Goal: Task Accomplishment & Management: Use online tool/utility

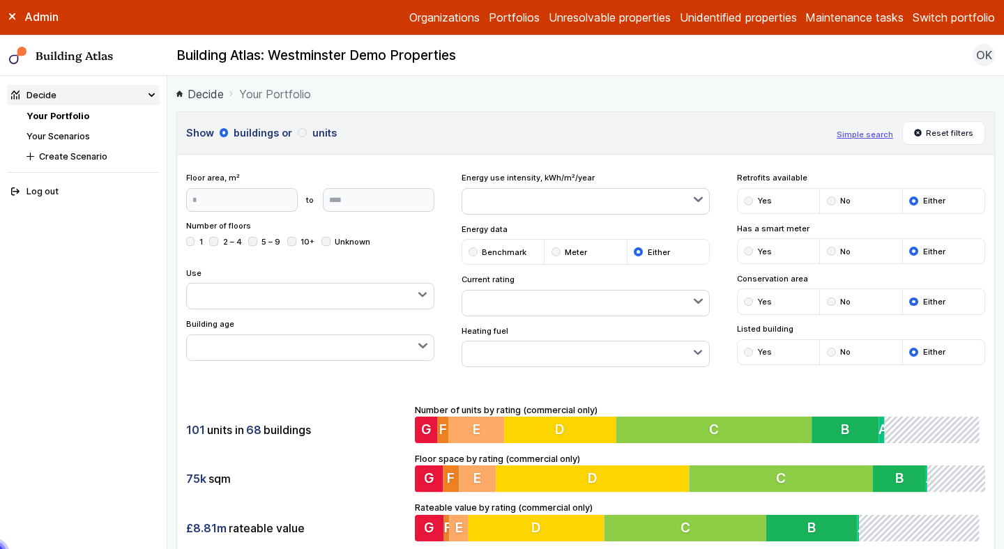
scroll to position [299, 0]
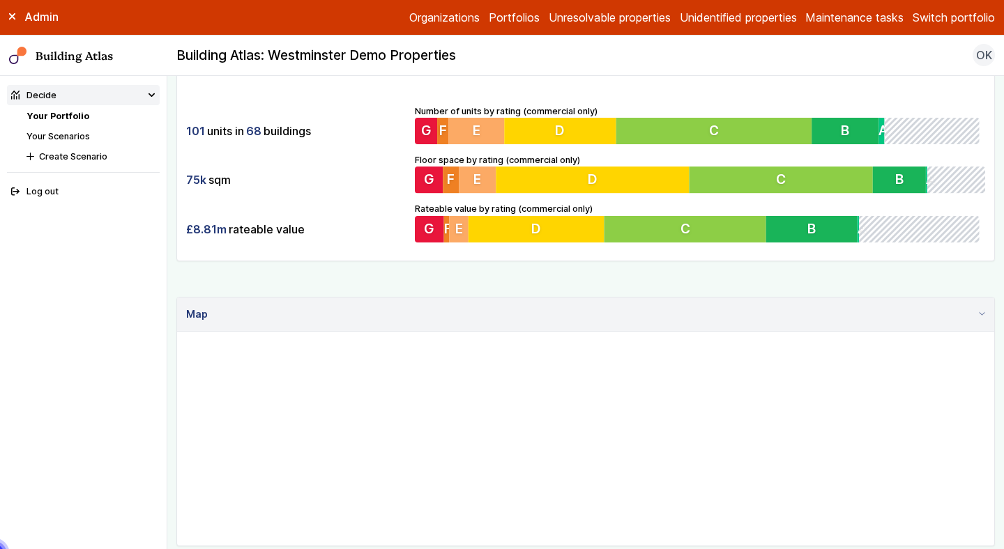
click at [947, 23] on button "Switch portfolio" at bounding box center [953, 17] width 82 height 17
click at [0, 0] on button "GBE Demo" at bounding box center [0, 0] width 0 height 0
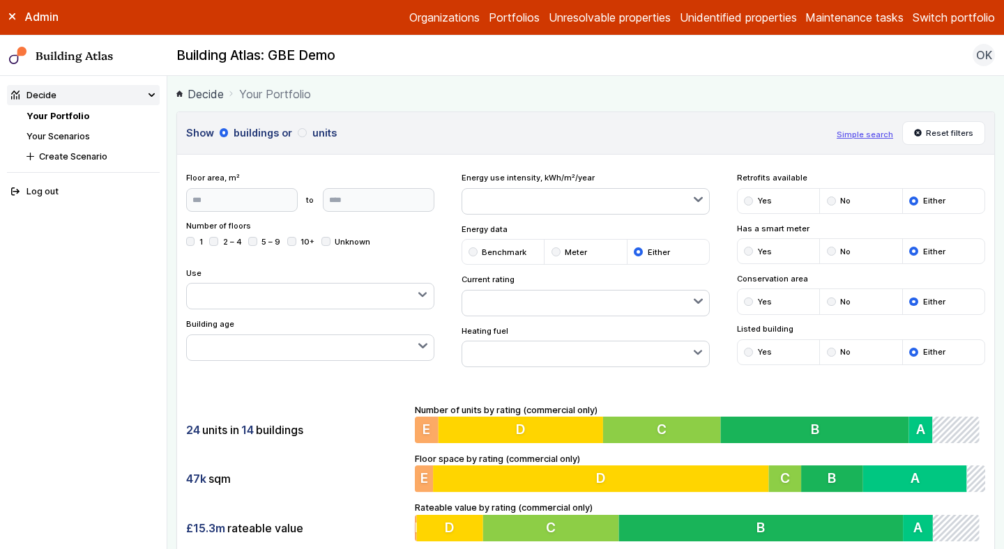
click at [354, 401] on div "24 units in 14 buildings 47k sqm £15.3m rateable value Number of units by ratin…" at bounding box center [585, 472] width 817 height 174
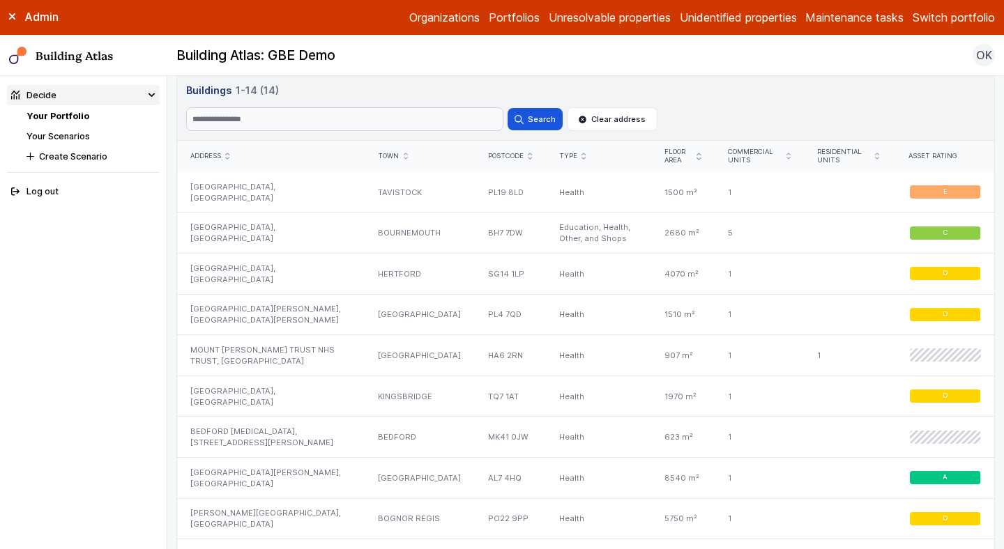
scroll to position [804, 0]
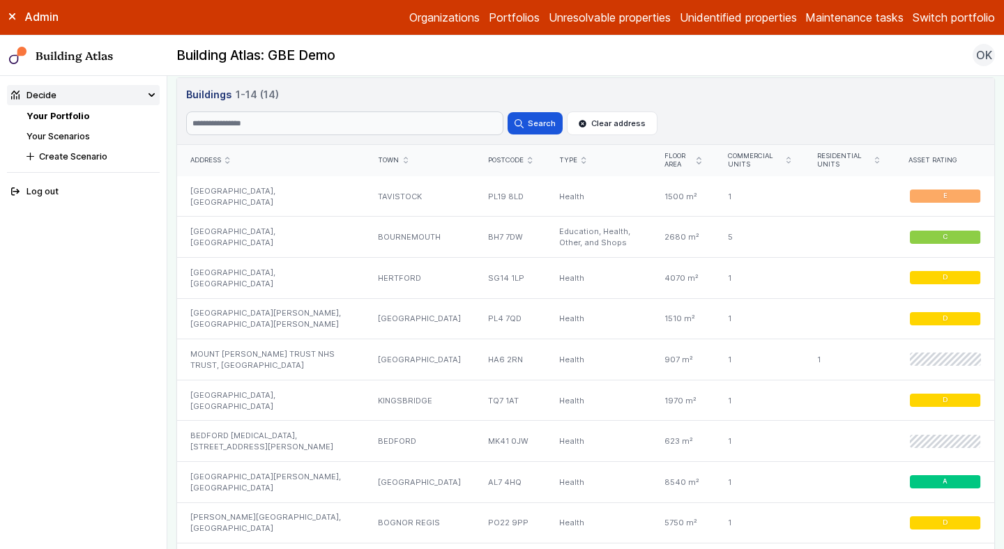
click at [65, 141] on li "Your Scenarios" at bounding box center [92, 136] width 133 height 13
click at [69, 134] on link "Your Scenarios" at bounding box center [57, 136] width 63 height 10
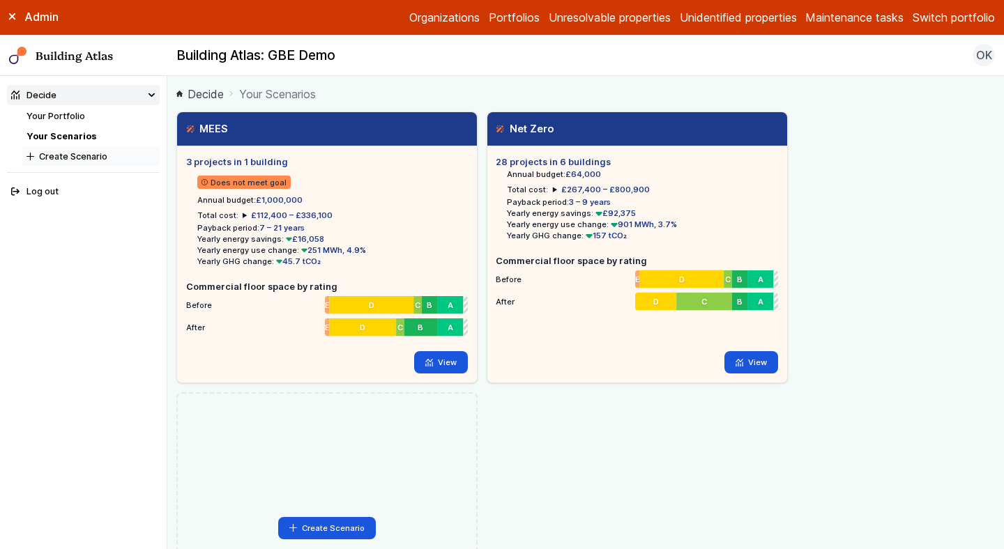
click at [67, 161] on button "Create Scenario" at bounding box center [90, 156] width 137 height 20
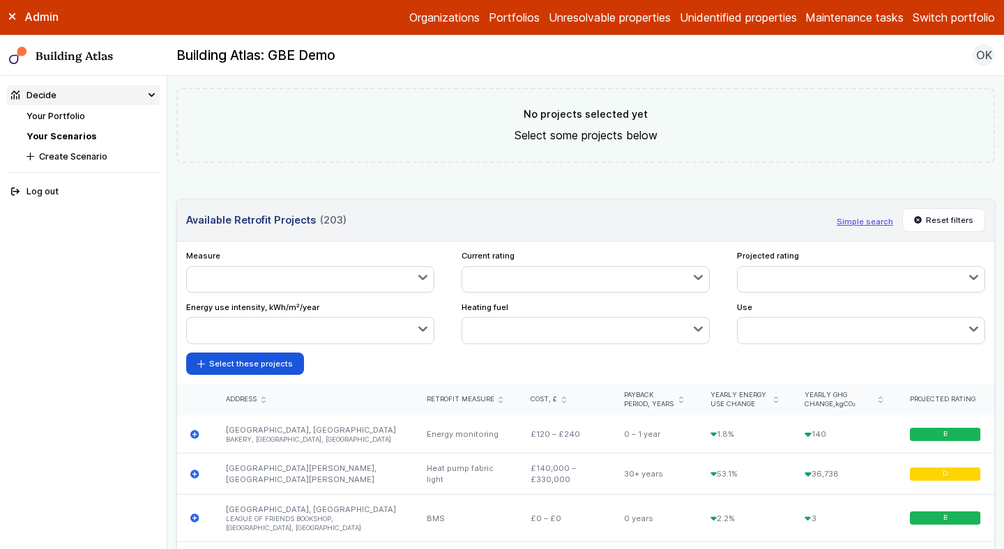
scroll to position [478, 0]
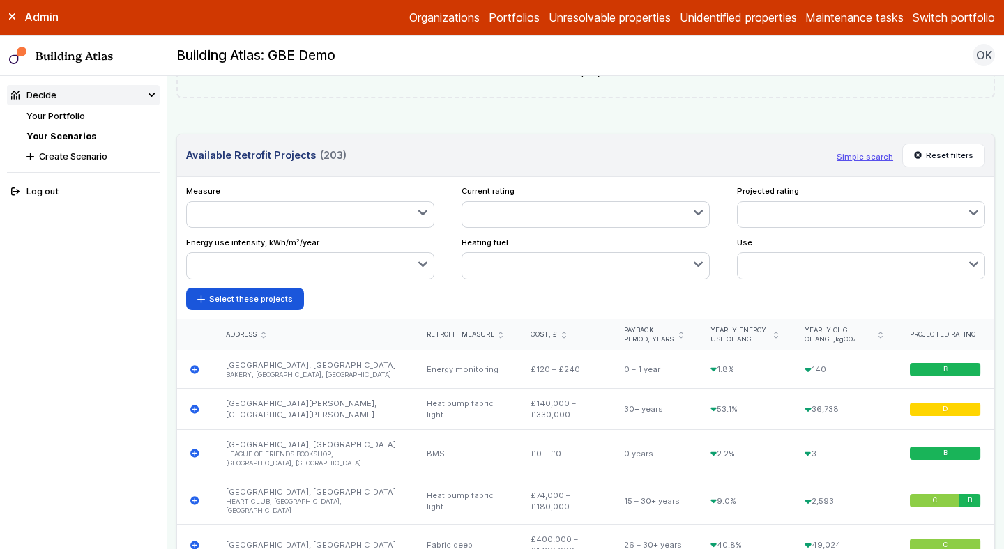
click at [325, 210] on button "button" at bounding box center [310, 214] width 247 height 25
click at [0, 0] on span "Solar panels" at bounding box center [0, 0] width 0 height 0
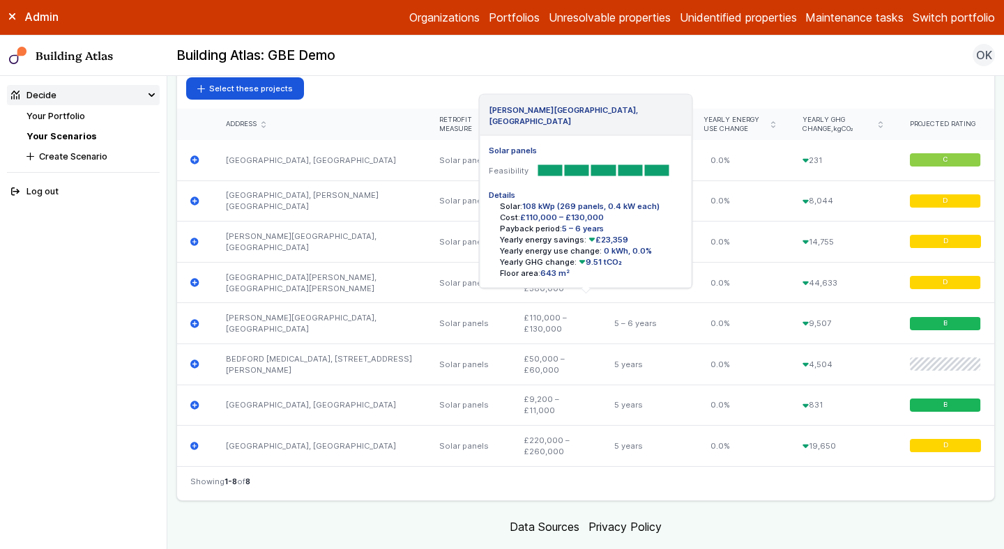
scroll to position [710, 0]
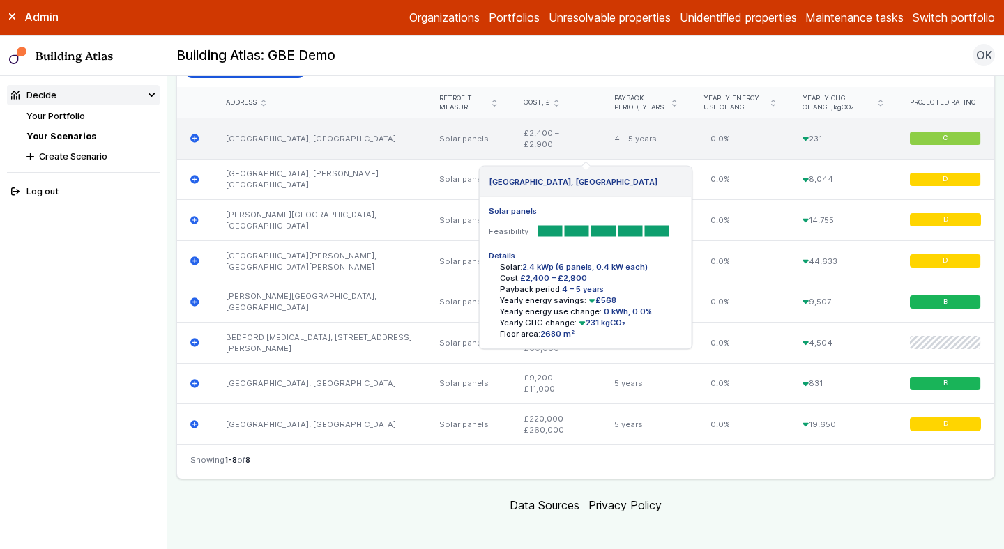
click at [377, 146] on div "[GEOGRAPHIC_DATA], [GEOGRAPHIC_DATA]" at bounding box center [319, 138] width 213 height 40
click at [370, 134] on link "[GEOGRAPHIC_DATA], [GEOGRAPHIC_DATA]" at bounding box center [311, 139] width 170 height 10
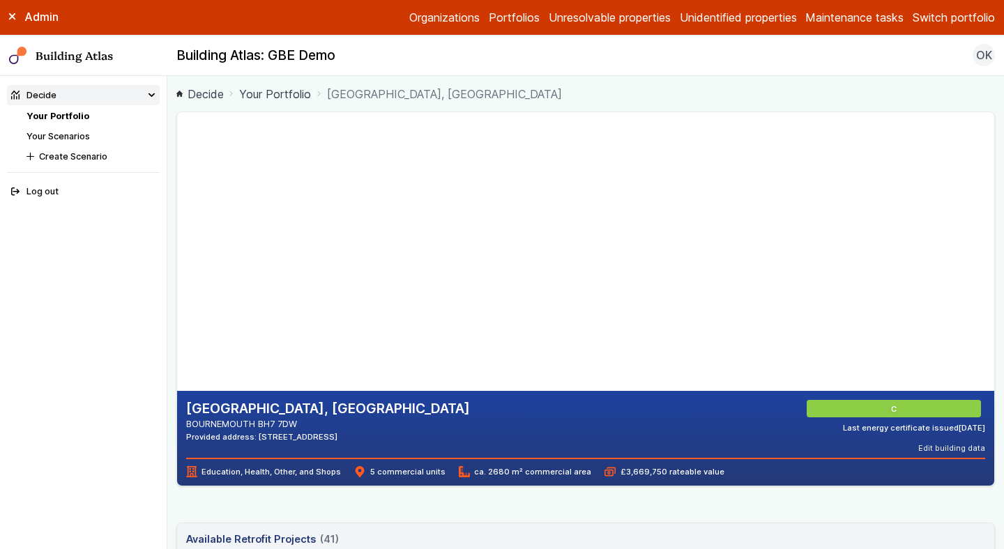
drag, startPoint x: 276, startPoint y: 243, endPoint x: 356, endPoint y: 275, distance: 86.3
click at [177, 275] on gmp-map-3d at bounding box center [177, 251] width 0 height 279
drag, startPoint x: 313, startPoint y: 242, endPoint x: 232, endPoint y: 233, distance: 81.3
click at [177, 233] on gmp-map-3d at bounding box center [177, 251] width 0 height 279
drag, startPoint x: 315, startPoint y: 297, endPoint x: 362, endPoint y: 138, distance: 165.8
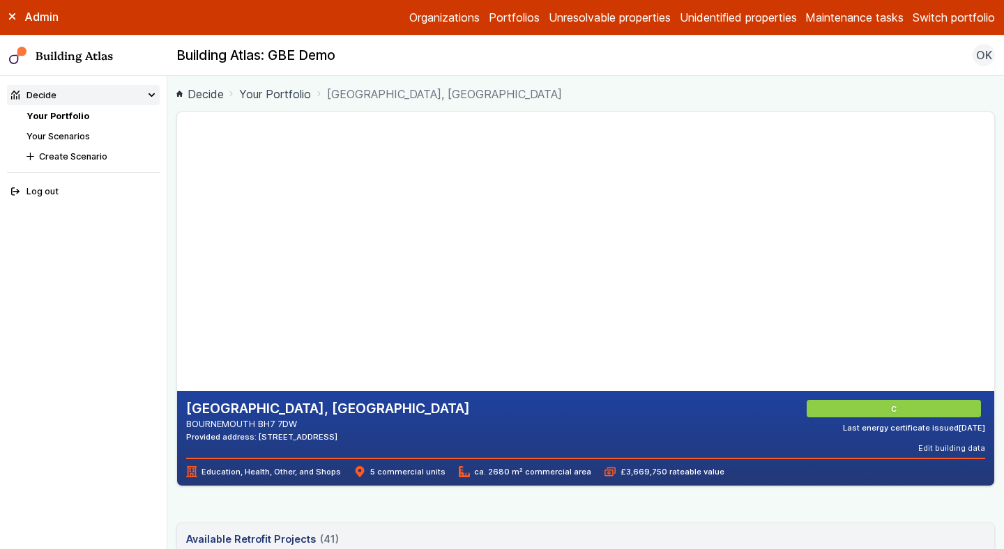
click at [177, 138] on gmp-map-3d at bounding box center [177, 251] width 0 height 279
drag, startPoint x: 298, startPoint y: 309, endPoint x: 361, endPoint y: 233, distance: 98.4
click at [177, 233] on gmp-map-3d at bounding box center [177, 251] width 0 height 279
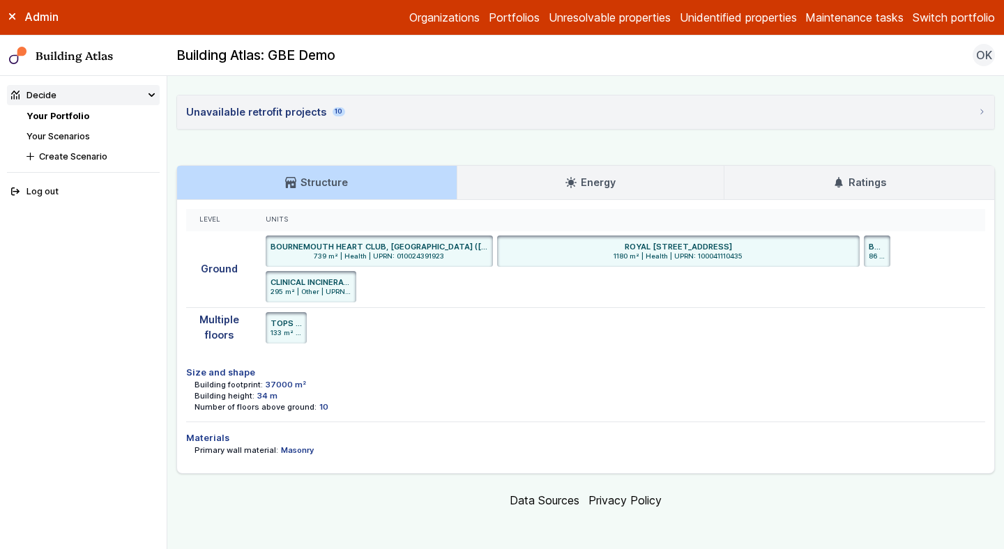
scroll to position [2925, 0]
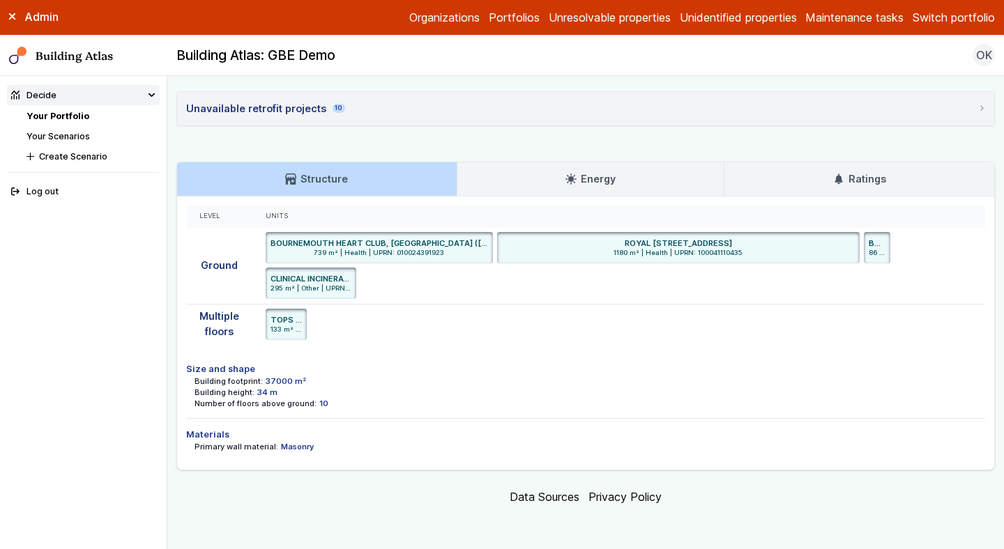
click at [190, 277] on div "Ground" at bounding box center [219, 266] width 66 height 76
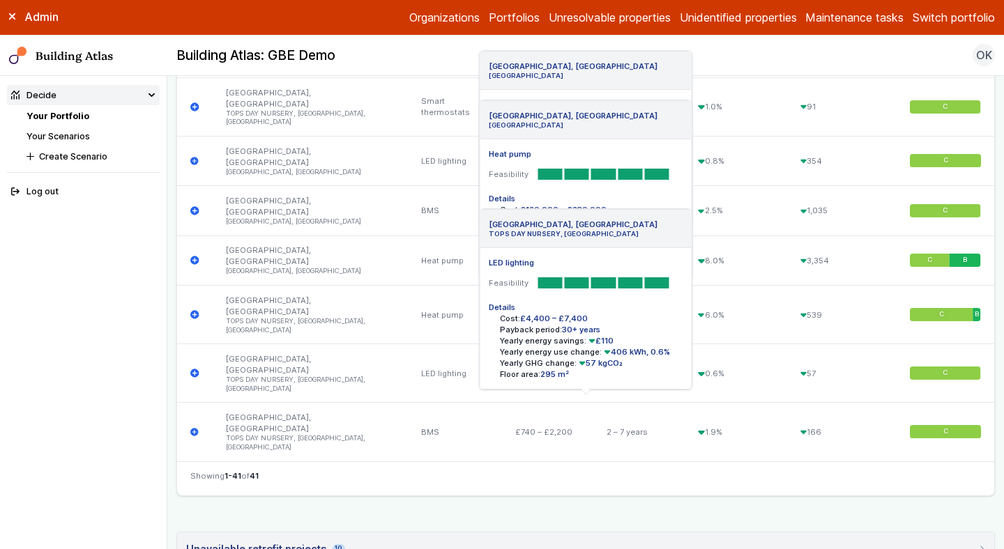
scroll to position [2407, 0]
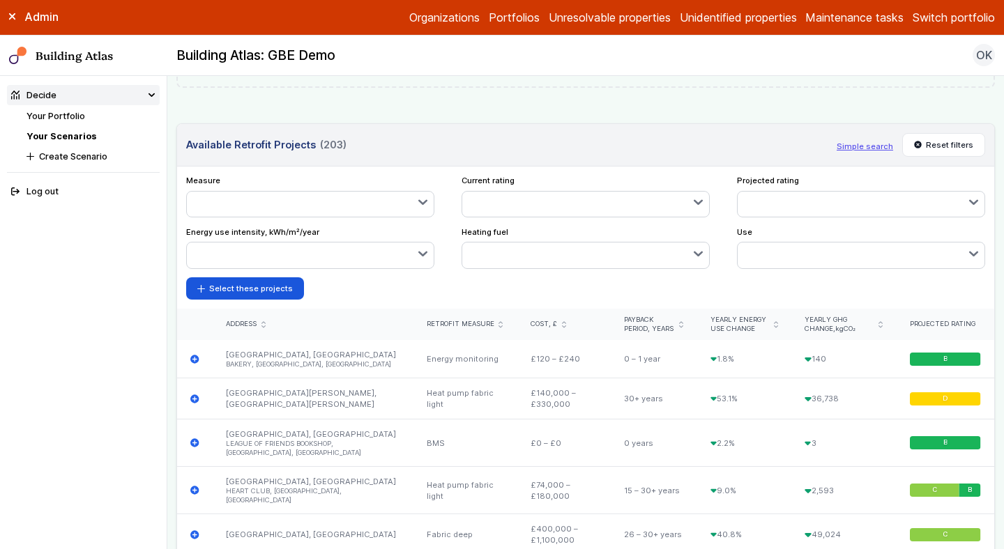
scroll to position [491, 0]
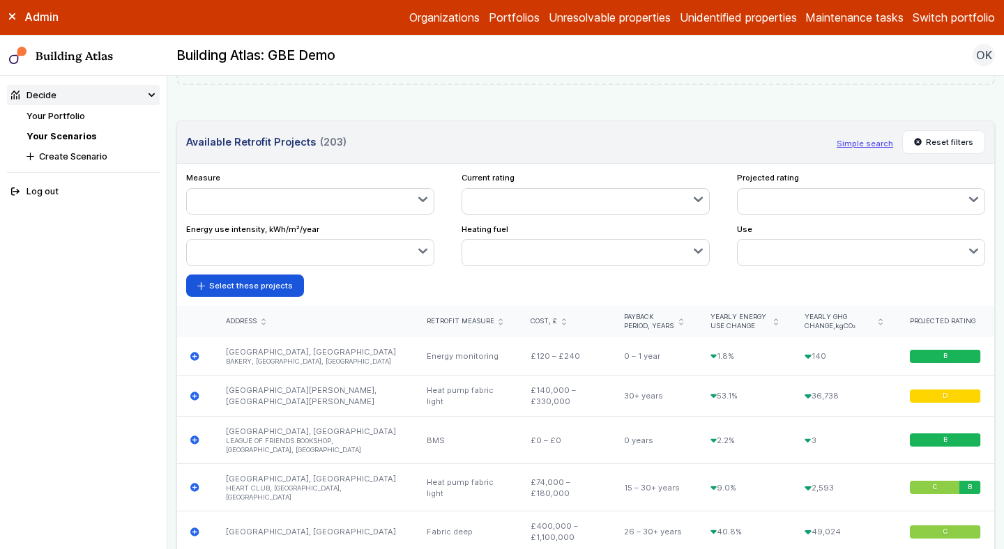
click at [334, 194] on button "button" at bounding box center [310, 201] width 247 height 25
click at [0, 0] on span "Solar panels" at bounding box center [0, 0] width 0 height 0
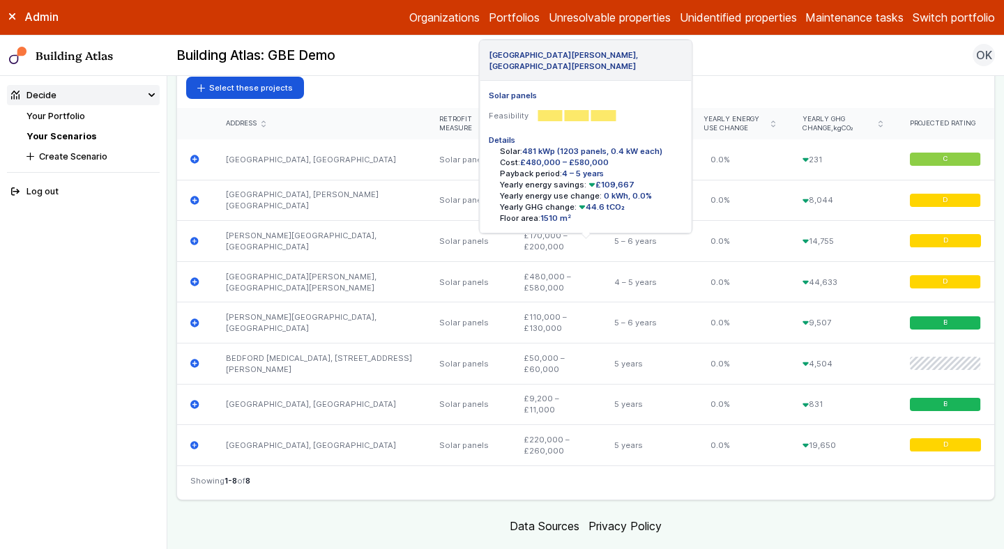
scroll to position [710, 0]
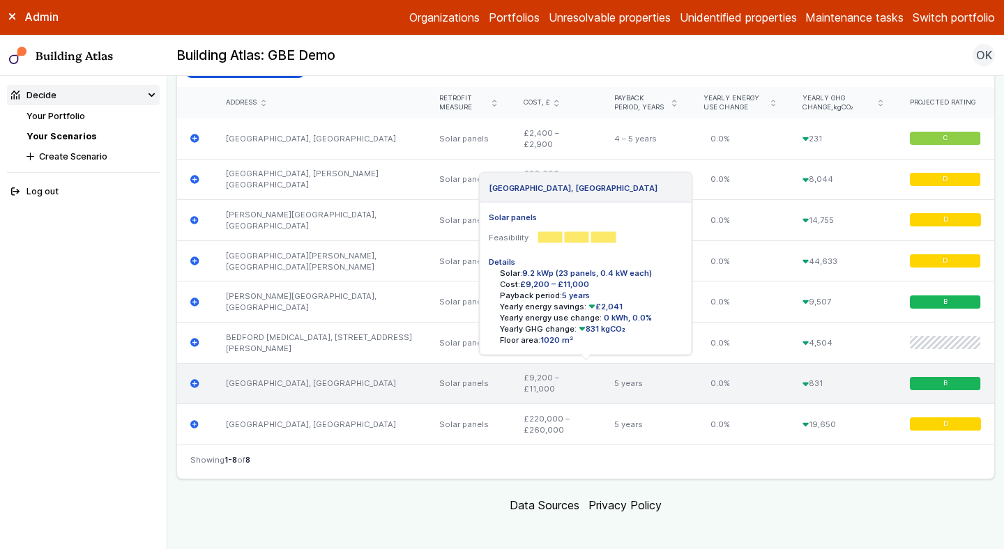
click at [288, 378] on link "[GEOGRAPHIC_DATA], [GEOGRAPHIC_DATA]" at bounding box center [311, 383] width 170 height 10
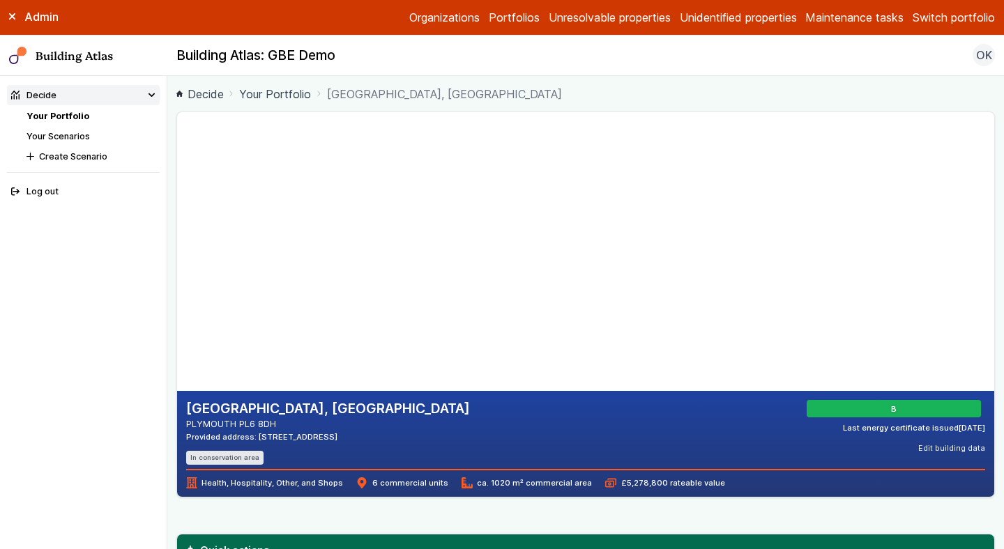
drag, startPoint x: 365, startPoint y: 137, endPoint x: 359, endPoint y: 259, distance: 122.1
click at [177, 259] on gmp-map-3d at bounding box center [177, 251] width 0 height 279
drag, startPoint x: 369, startPoint y: 293, endPoint x: 395, endPoint y: 185, distance: 110.6
click at [177, 185] on gmp-map-3d at bounding box center [177, 251] width 0 height 279
drag, startPoint x: 388, startPoint y: 254, endPoint x: 420, endPoint y: 273, distance: 37.5
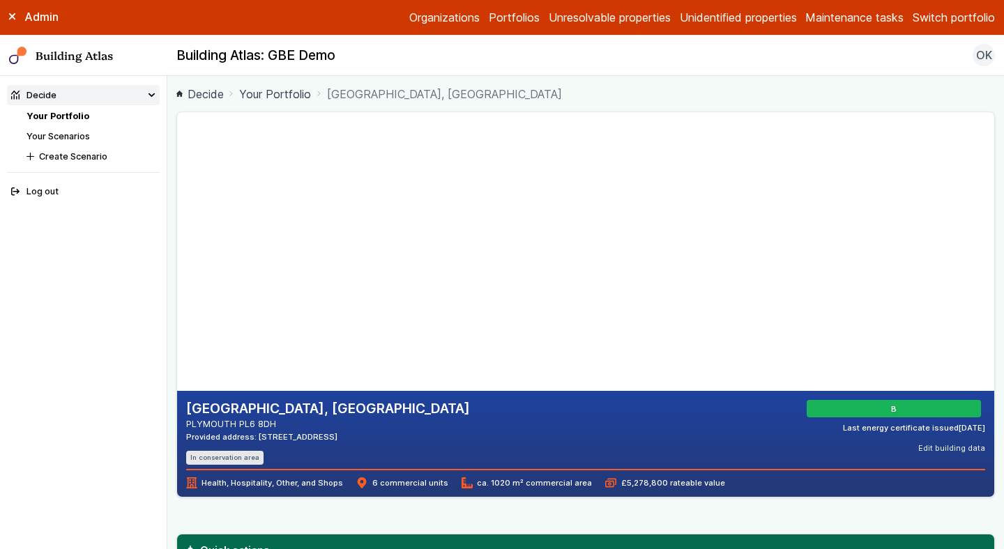
click at [177, 273] on gmp-map-3d at bounding box center [177, 251] width 0 height 279
